Goal: Information Seeking & Learning: Learn about a topic

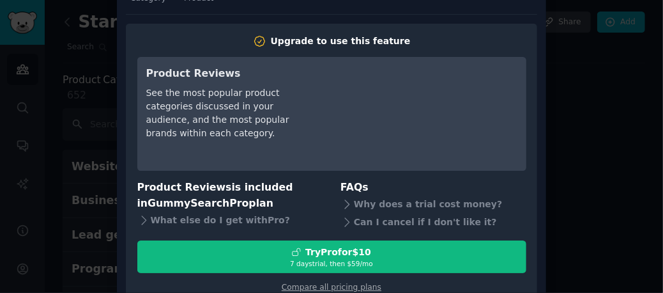
scroll to position [75, 0]
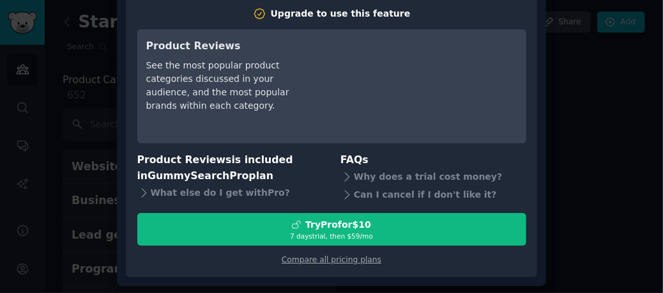
click at [23, 110] on div at bounding box center [331, 146] width 663 height 293
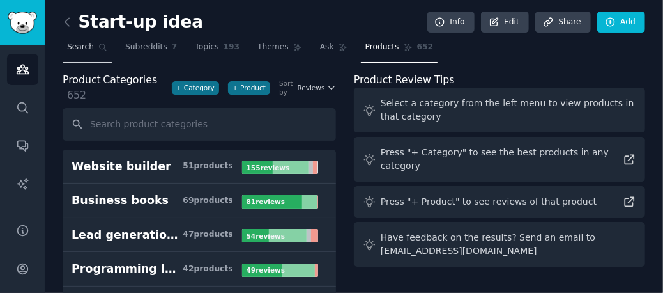
click at [74, 50] on span "Search" at bounding box center [80, 48] width 27 height 12
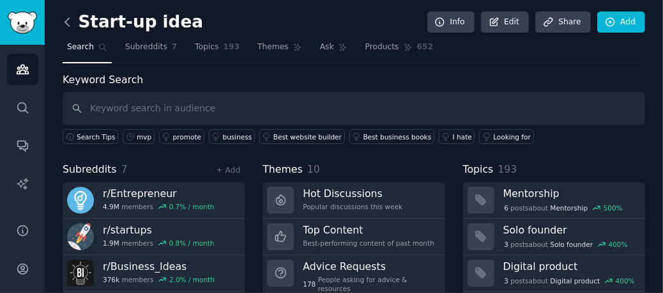
click at [68, 22] on icon at bounding box center [67, 21] width 13 height 13
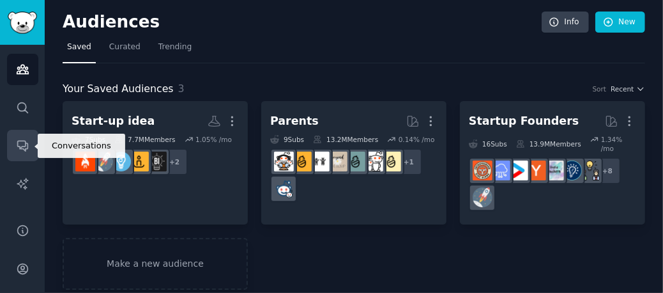
click at [25, 142] on icon "Sidebar" at bounding box center [22, 146] width 10 height 10
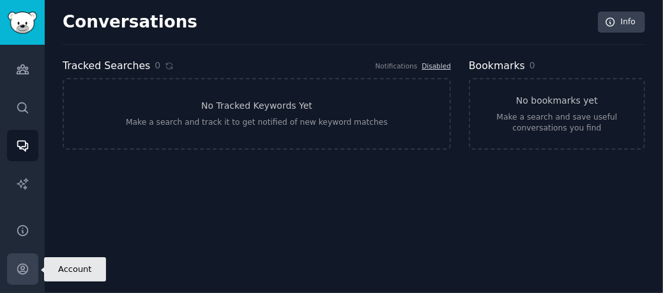
click at [19, 266] on icon "Sidebar" at bounding box center [22, 268] width 13 height 13
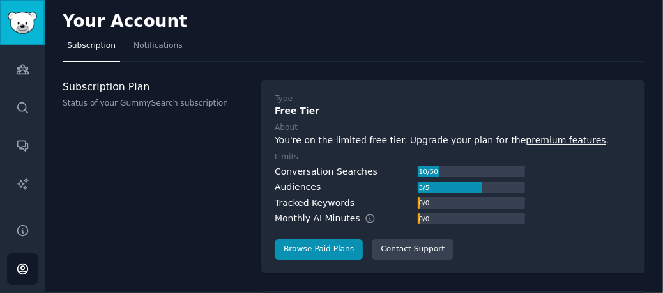
click at [28, 27] on img "Sidebar" at bounding box center [22, 23] width 29 height 22
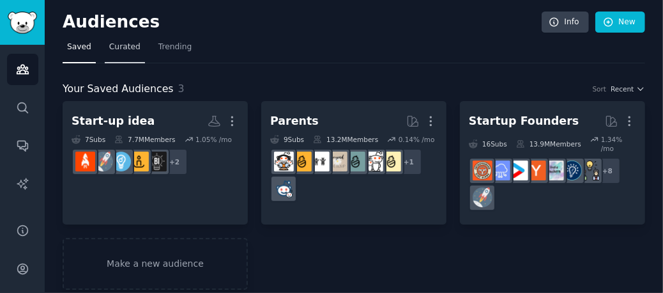
click at [123, 45] on span "Curated" at bounding box center [124, 48] width 31 height 12
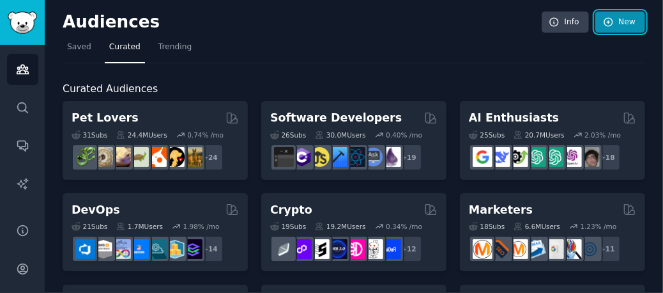
click at [630, 21] on link "New" at bounding box center [621, 23] width 50 height 22
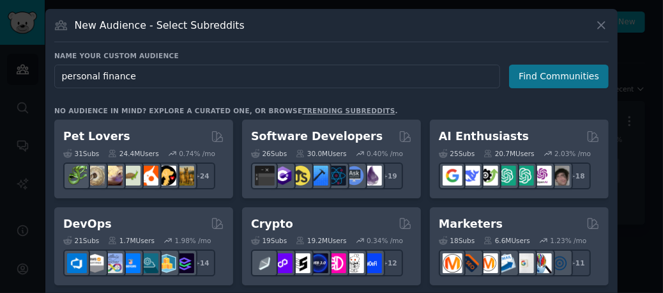
type input "personal finance"
click at [543, 77] on button "Find Communities" at bounding box center [559, 77] width 100 height 24
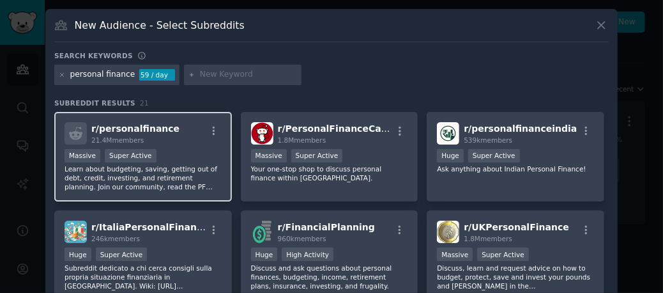
click at [175, 161] on div "Massive Super Active" at bounding box center [143, 157] width 157 height 16
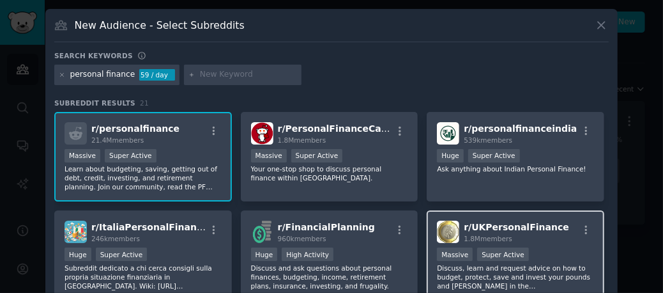
click at [510, 244] on div "r/ UKPersonalFinance 1.8M members Massive Super Active Discuss, learn and reque…" at bounding box center [516, 255] width 178 height 90
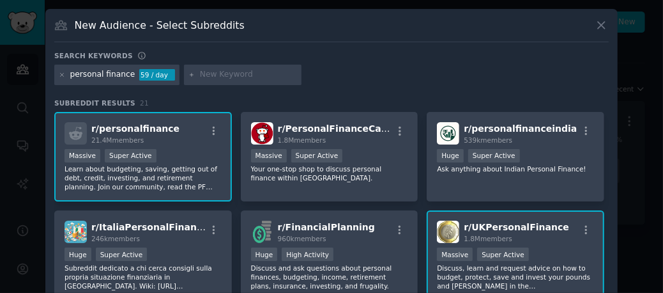
click at [510, 244] on div "r/ UKPersonalFinance 1.8M members Massive Super Active Discuss, learn and reque…" at bounding box center [516, 255] width 178 height 90
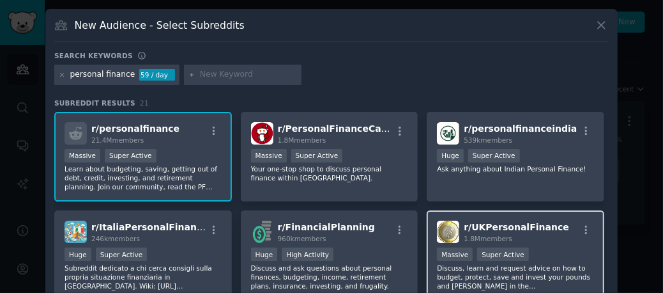
click at [510, 244] on div "r/ UKPersonalFinance 1.8M members Massive Super Active Discuss, learn and reque…" at bounding box center [516, 255] width 178 height 90
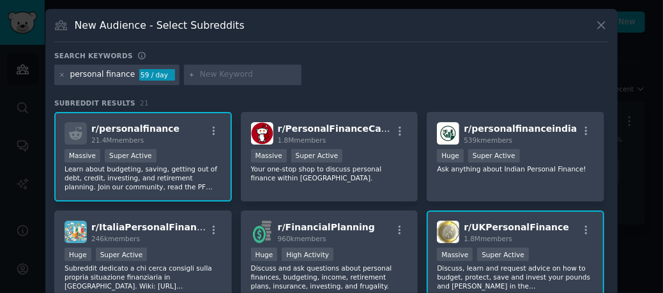
click at [213, 73] on input "text" at bounding box center [248, 75] width 97 height 12
type input "retirement"
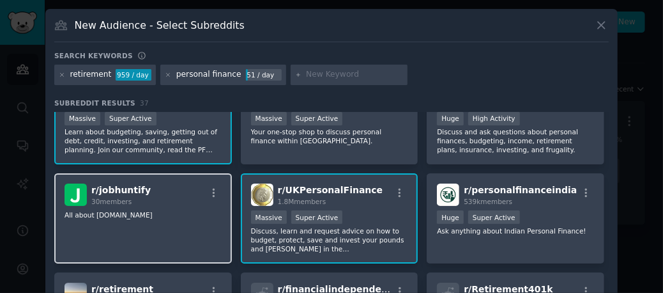
scroll to position [64, 0]
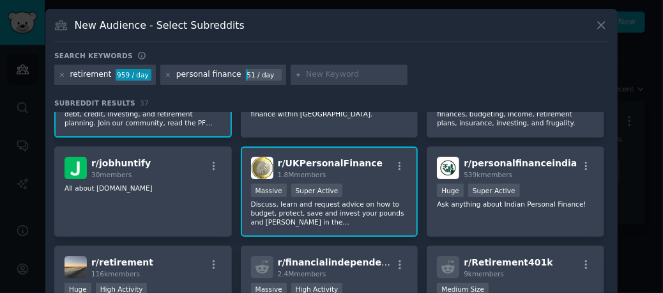
click at [315, 199] on p "Discuss, learn and request advice on how to budget, protect, save and invest yo…" at bounding box center [329, 212] width 157 height 27
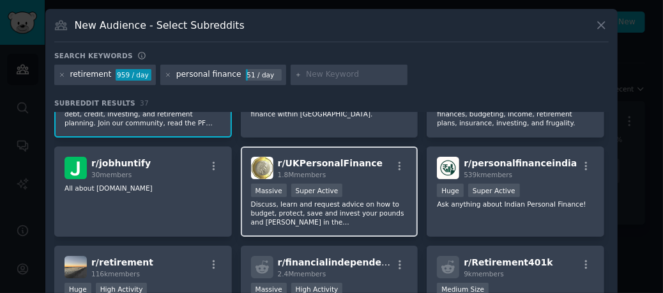
click at [262, 169] on img at bounding box center [262, 168] width 22 height 22
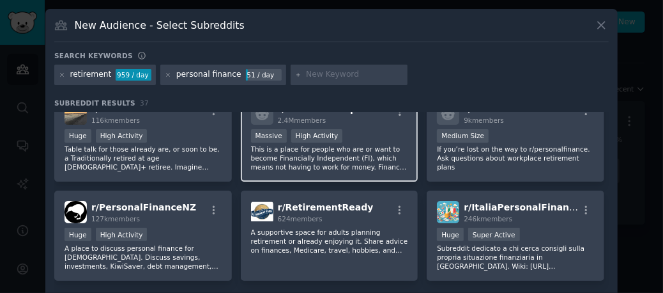
scroll to position [223, 0]
